Goal: Information Seeking & Learning: Learn about a topic

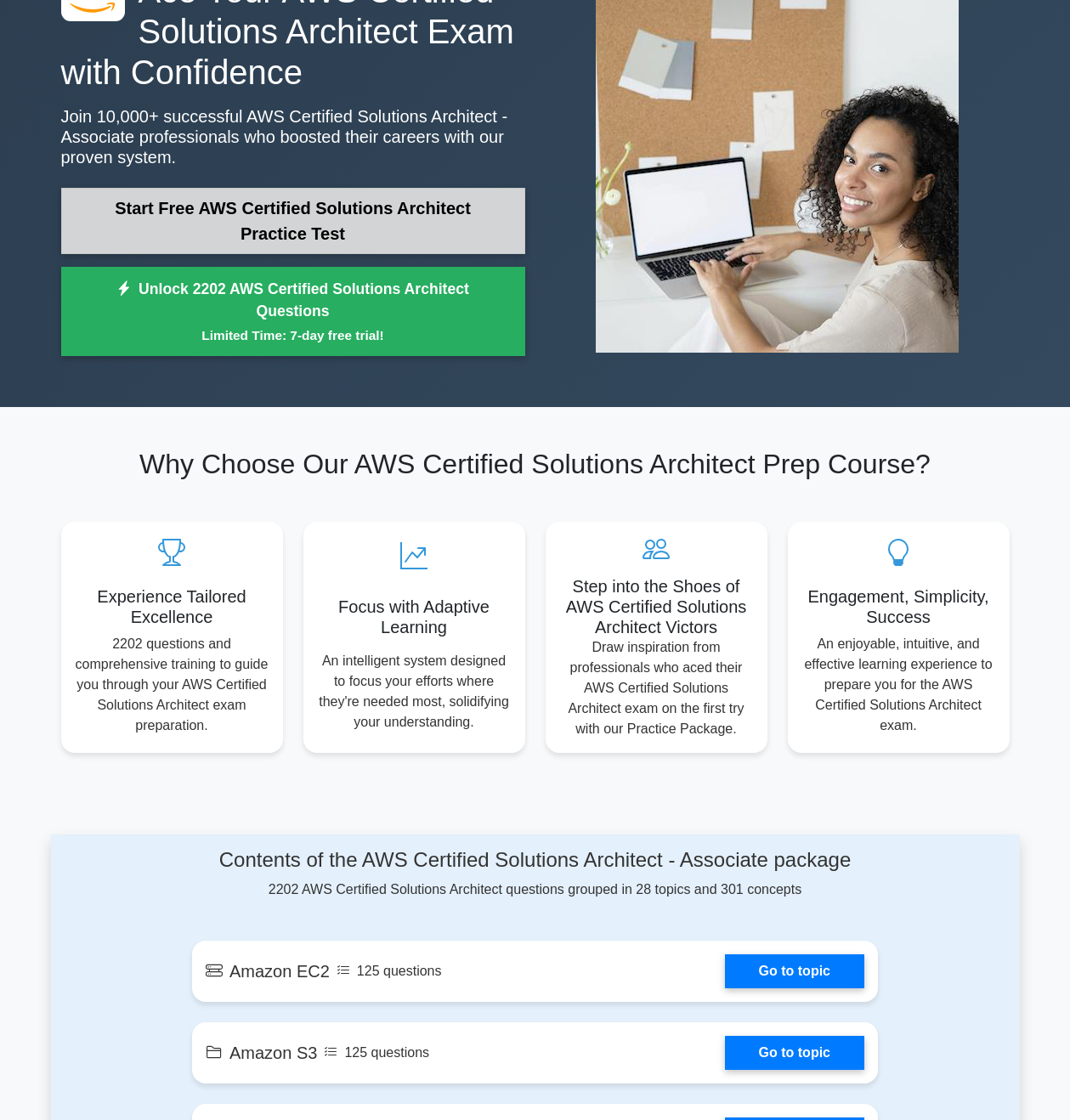
click at [163, 226] on link "Start Free AWS Certified Solutions Architect Practice Test" at bounding box center [293, 220] width 464 height 67
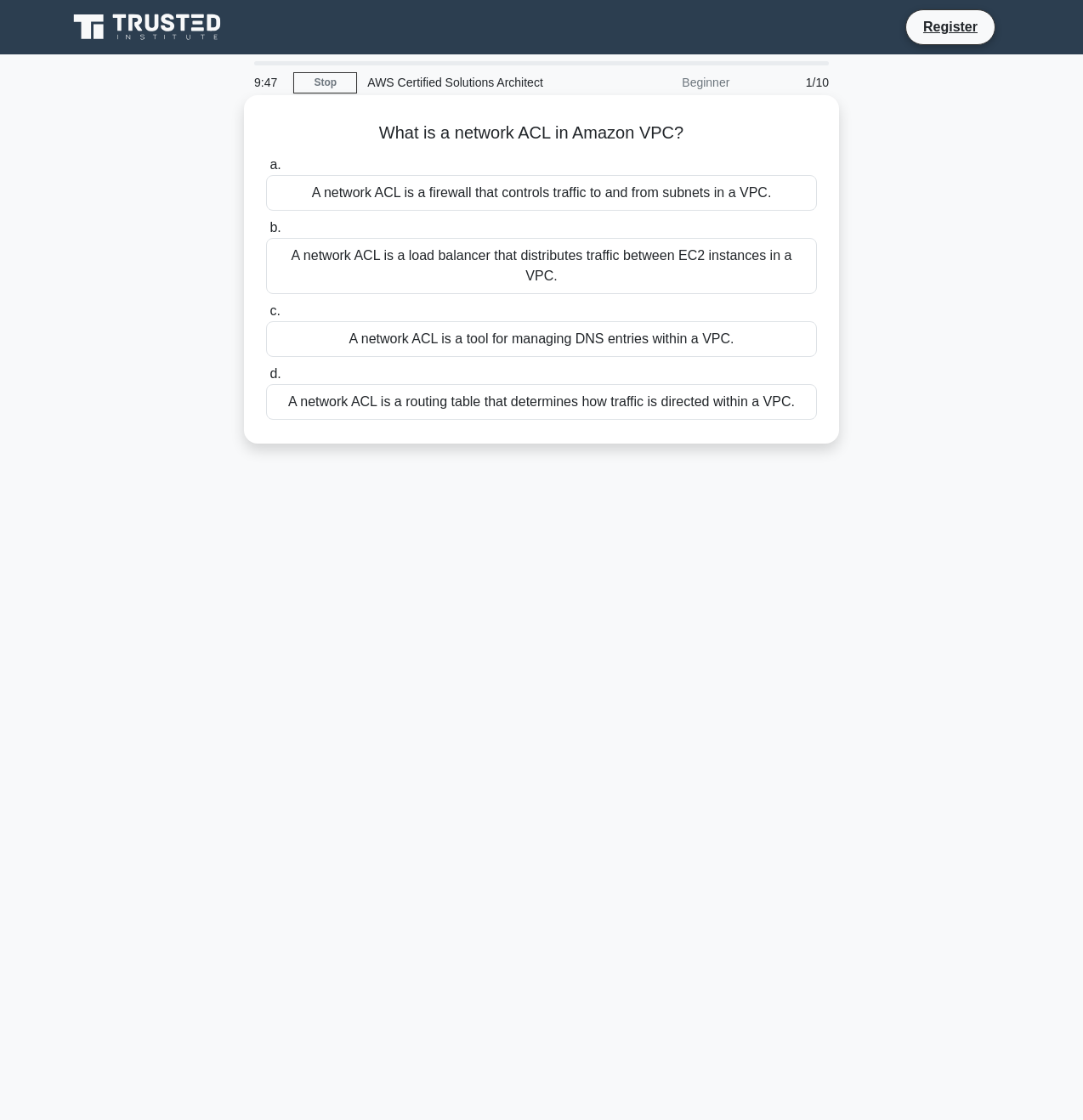
click at [509, 195] on div "A network ACL is a firewall that controls traffic to and from subnets in a VPC." at bounding box center [541, 193] width 551 height 36
click at [266, 171] on input "a. A network ACL is a firewall that controls traffic to and from subnets in a V…" at bounding box center [266, 165] width 0 height 11
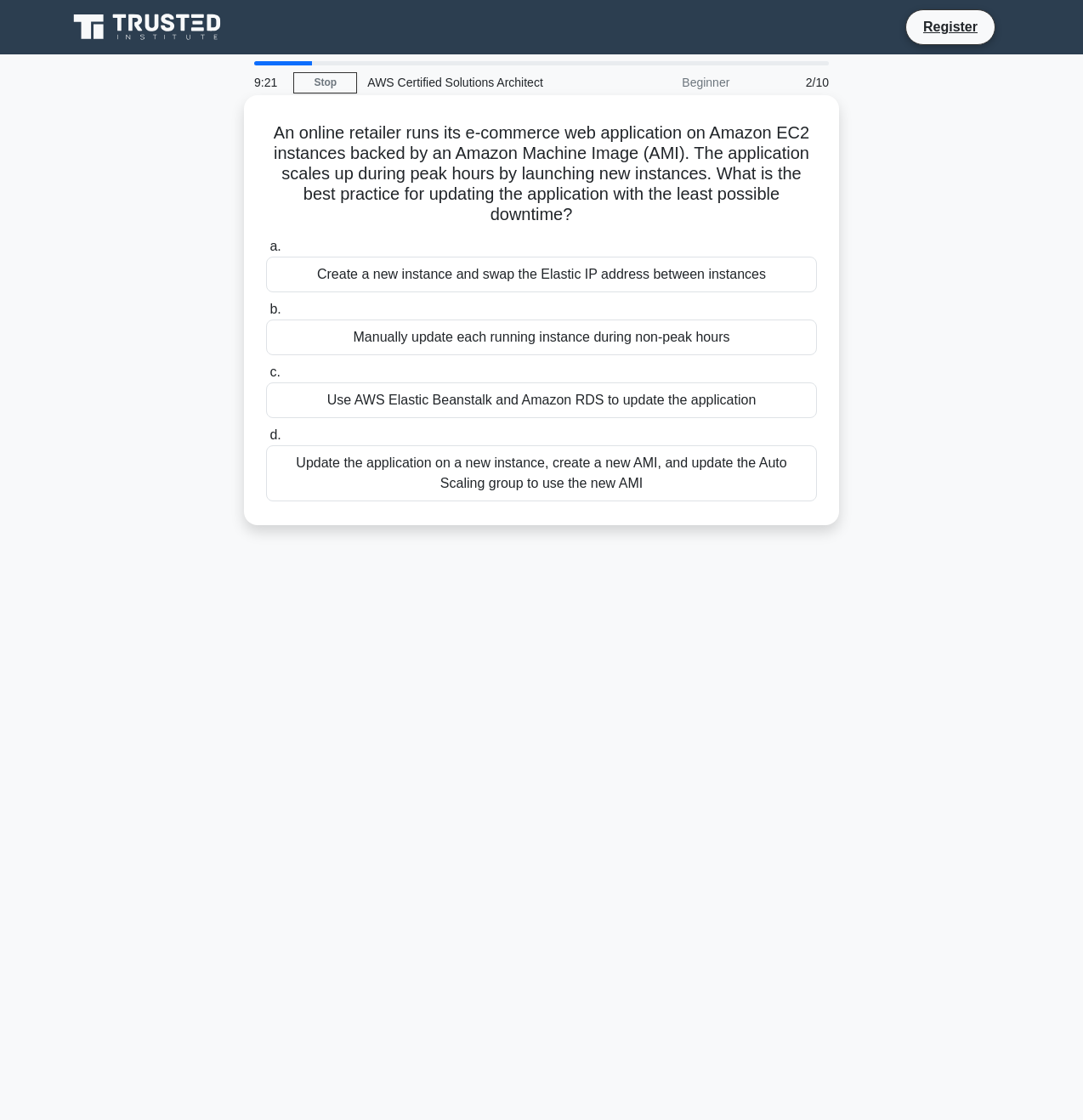
click at [530, 487] on div "Update the application on a new instance, create a new AMI, and update the Auto…" at bounding box center [541, 473] width 551 height 56
click at [266, 441] on input "d. Update the application on a new instance, create a new AMI, and update the A…" at bounding box center [266, 435] width 0 height 11
